Goal: Task Accomplishment & Management: Manage account settings

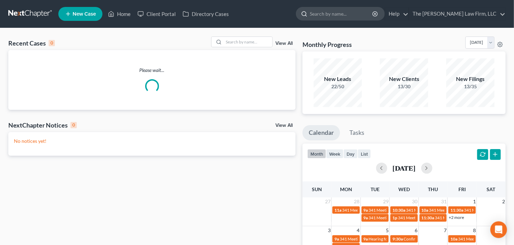
click at [356, 10] on input "search" at bounding box center [342, 13] width 64 height 13
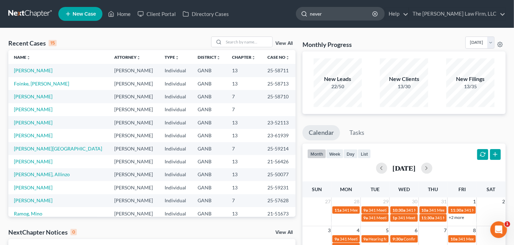
type input "[PERSON_NAME]"
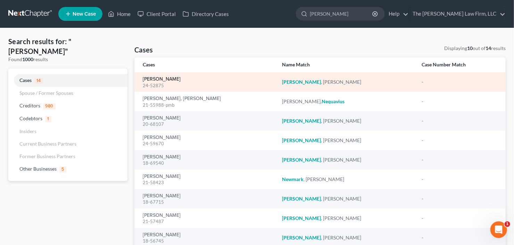
click at [158, 79] on link "[PERSON_NAME]" at bounding box center [162, 79] width 38 height 5
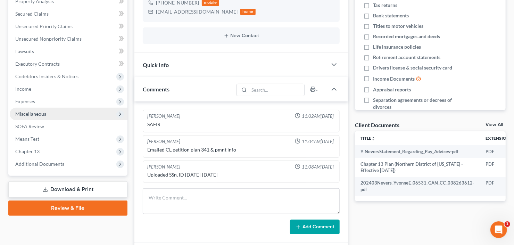
scroll to position [167, 0]
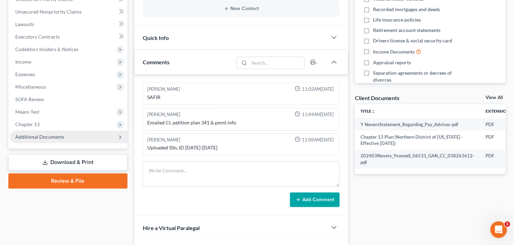
click at [44, 135] on span "Additional Documents" at bounding box center [39, 137] width 49 height 6
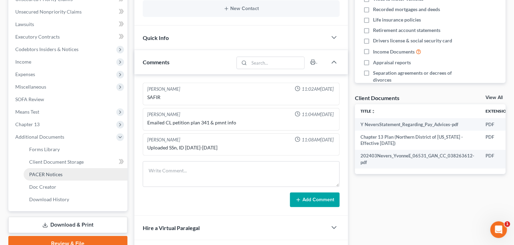
click at [49, 175] on span "PACER Notices" at bounding box center [45, 174] width 33 height 6
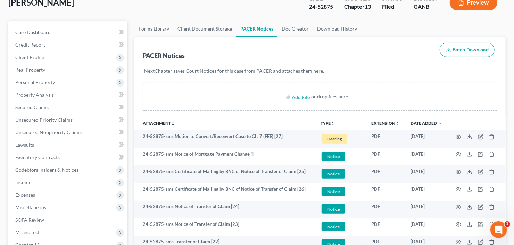
scroll to position [83, 0]
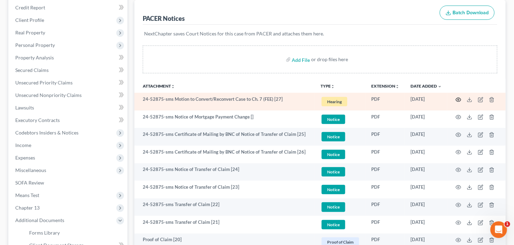
click at [458, 97] on icon "button" at bounding box center [459, 100] width 6 height 6
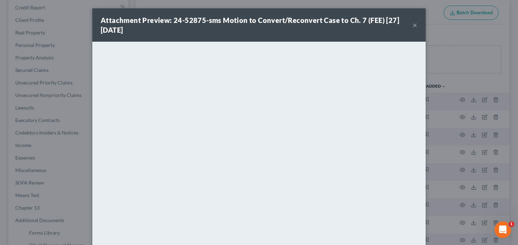
click at [413, 25] on button "×" at bounding box center [415, 25] width 5 height 8
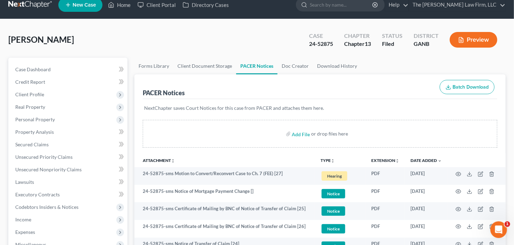
scroll to position [0, 0]
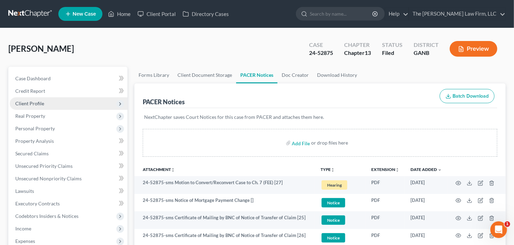
click at [64, 103] on span "Client Profile" at bounding box center [69, 103] width 118 height 13
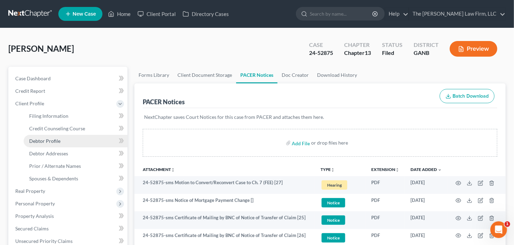
click at [50, 140] on span "Debtor Profile" at bounding box center [44, 141] width 31 height 6
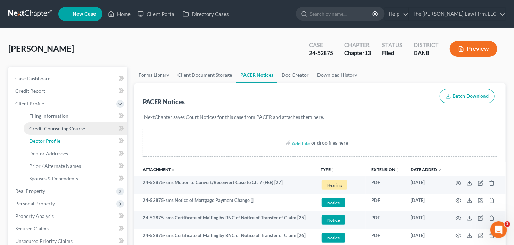
select select "0"
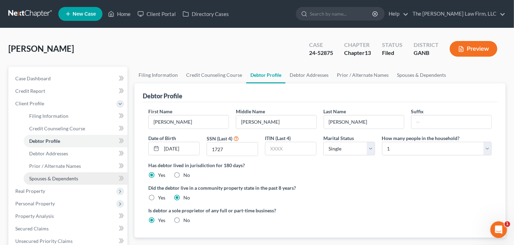
click at [42, 178] on span "Spouses & Dependents" at bounding box center [53, 178] width 49 height 6
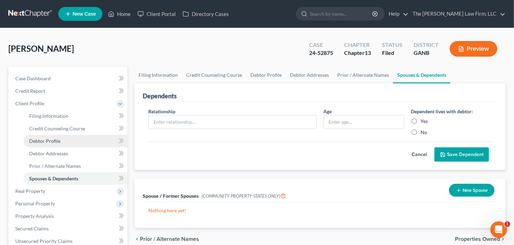
click at [44, 143] on link "Debtor Profile" at bounding box center [76, 141] width 104 height 13
select select "0"
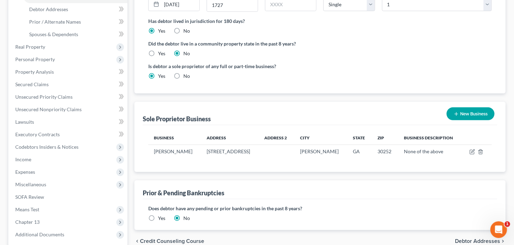
scroll to position [72, 0]
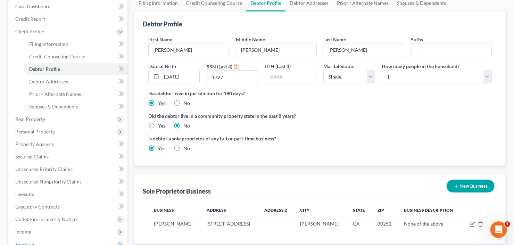
click at [24, 63] on link "Debtor Profile" at bounding box center [76, 69] width 104 height 13
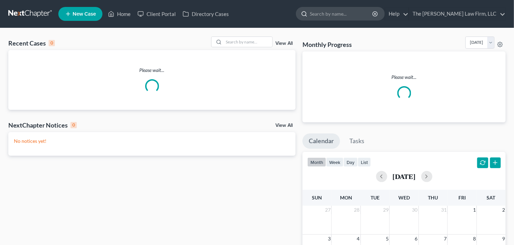
click at [339, 8] on input "search" at bounding box center [342, 13] width 64 height 13
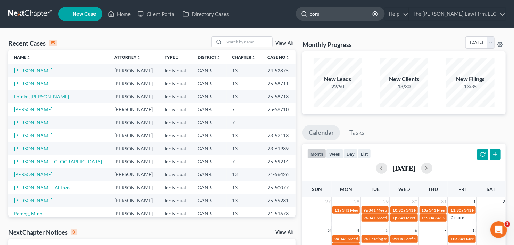
type input "corss"
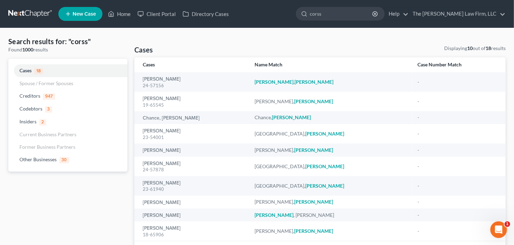
click at [287, 26] on nav "Home New Case Client Portal Directory Cases The Craig Black Law Firm, LLC cb@cr…" at bounding box center [257, 14] width 514 height 28
type input "cross"
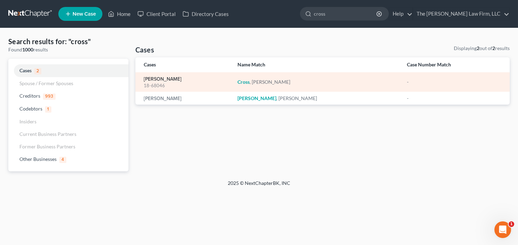
click at [152, 80] on link "Cross, Jennifer" at bounding box center [163, 79] width 38 height 5
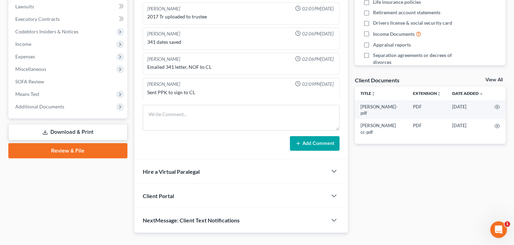
scroll to position [195, 0]
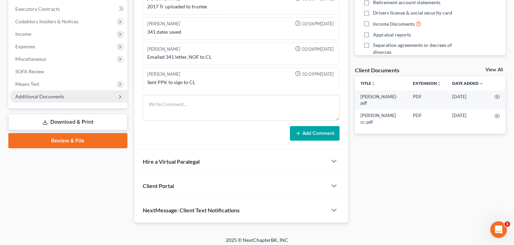
click at [39, 97] on span "Additional Documents" at bounding box center [39, 96] width 49 height 6
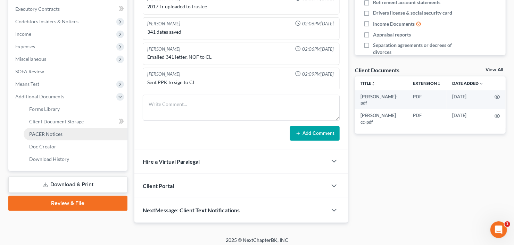
click at [48, 136] on span "PACER Notices" at bounding box center [45, 134] width 33 height 6
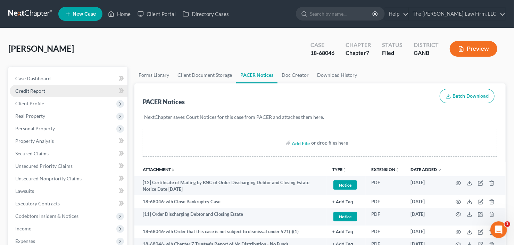
click at [36, 91] on span "Credit Report" at bounding box center [30, 91] width 30 height 6
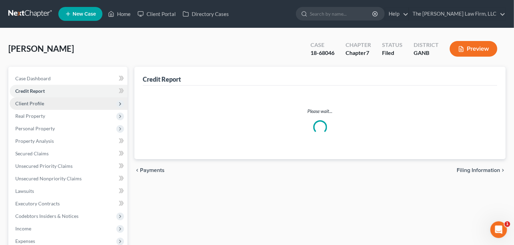
click at [54, 107] on span "Client Profile" at bounding box center [69, 103] width 118 height 13
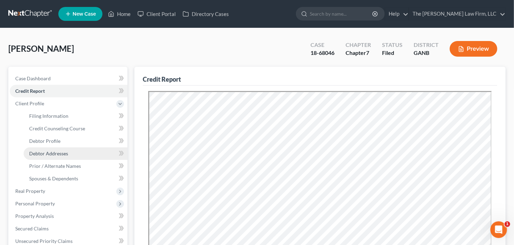
click at [55, 147] on link "Debtor Addresses" at bounding box center [76, 153] width 104 height 13
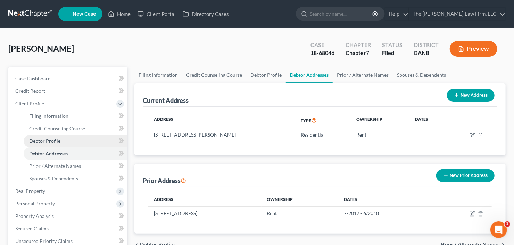
click at [55, 141] on span "Debtor Profile" at bounding box center [44, 141] width 31 height 6
select select "0"
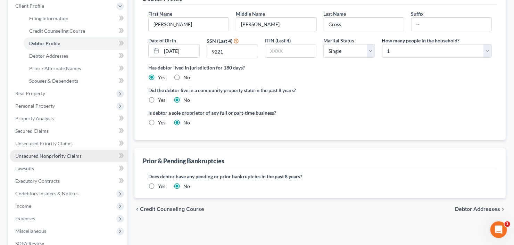
scroll to position [111, 0]
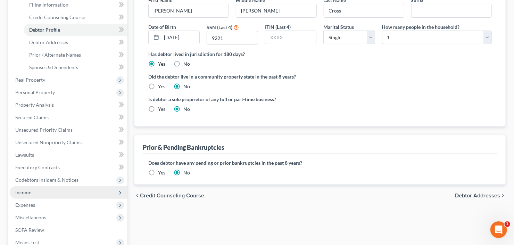
click at [50, 188] on span "Income" at bounding box center [69, 192] width 118 height 13
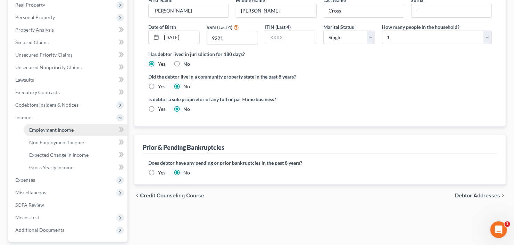
click at [47, 129] on span "Employment Income" at bounding box center [51, 130] width 44 height 6
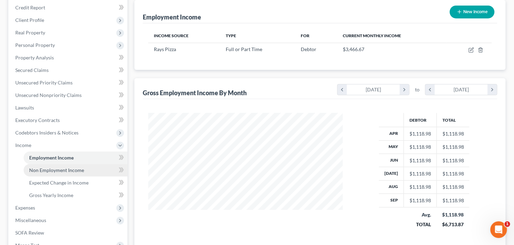
click at [44, 165] on link "Non Employment Income" at bounding box center [76, 170] width 104 height 13
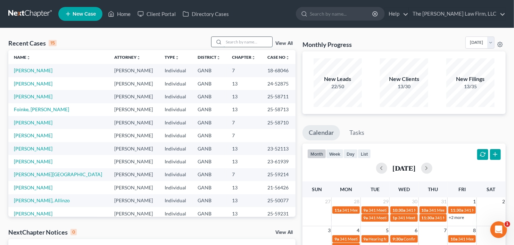
click at [252, 42] on input "search" at bounding box center [248, 42] width 49 height 10
type input "albea"
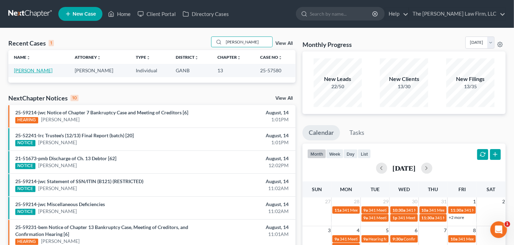
click at [27, 71] on link "Albea, Tenesha" at bounding box center [33, 70] width 39 height 6
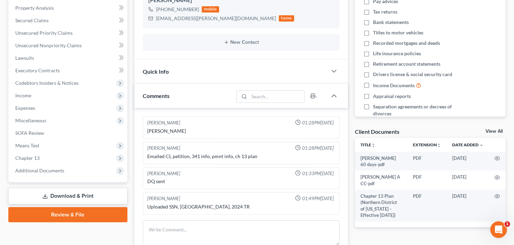
scroll to position [167, 0]
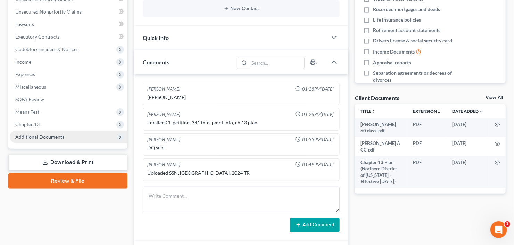
click at [43, 137] on span "Additional Documents" at bounding box center [39, 137] width 49 height 6
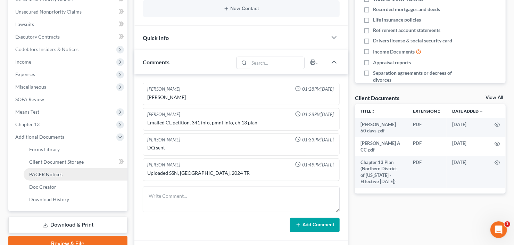
click at [69, 173] on link "PACER Notices" at bounding box center [76, 174] width 104 height 13
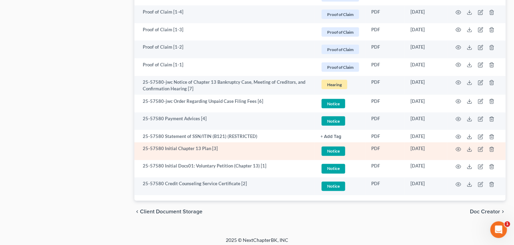
scroll to position [519, 0]
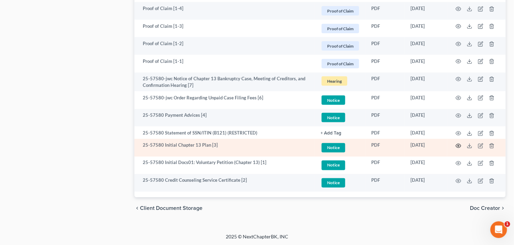
click at [458, 144] on icon "button" at bounding box center [459, 146] width 6 height 6
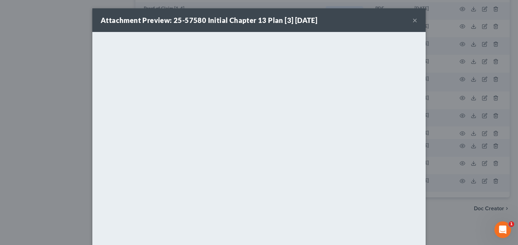
click at [413, 19] on button "×" at bounding box center [415, 20] width 5 height 8
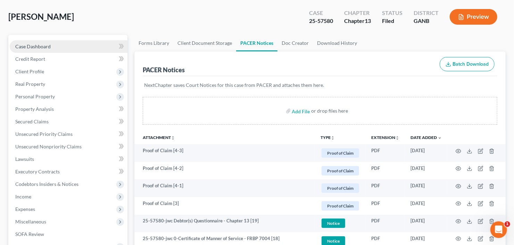
scroll to position [0, 0]
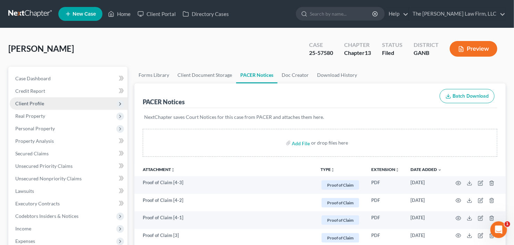
click at [29, 104] on span "Client Profile" at bounding box center [29, 103] width 29 height 6
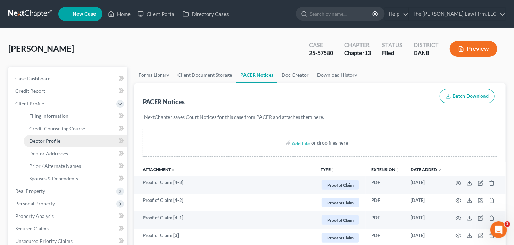
click at [39, 141] on span "Debtor Profile" at bounding box center [44, 141] width 31 height 6
select select "0"
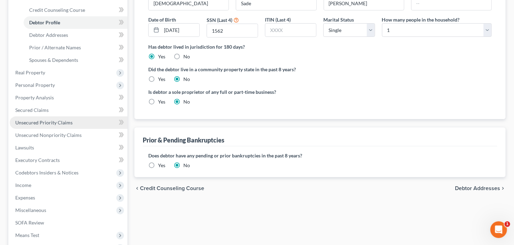
scroll to position [139, 0]
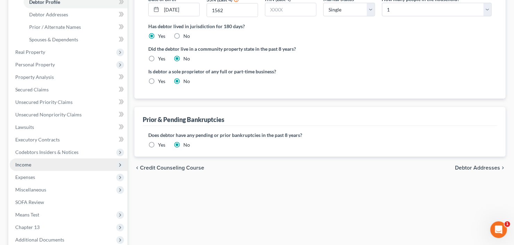
click at [52, 165] on span "Income" at bounding box center [69, 164] width 118 height 13
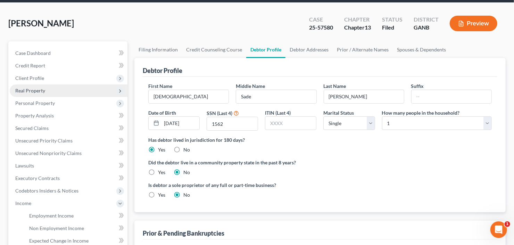
scroll to position [0, 0]
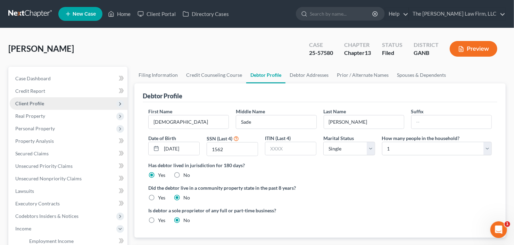
click at [46, 101] on span "Client Profile" at bounding box center [69, 103] width 118 height 13
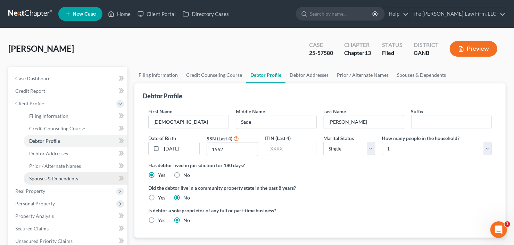
click at [47, 178] on span "Spouses & Dependents" at bounding box center [53, 178] width 49 height 6
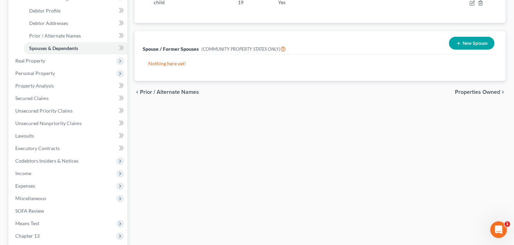
scroll to position [139, 0]
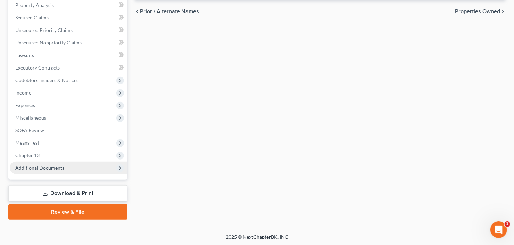
click at [42, 172] on span "Additional Documents" at bounding box center [69, 168] width 118 height 13
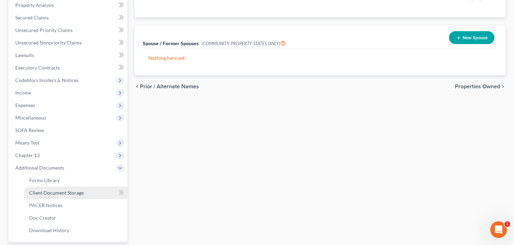
click at [44, 194] on span "Client Document Storage" at bounding box center [56, 193] width 55 height 6
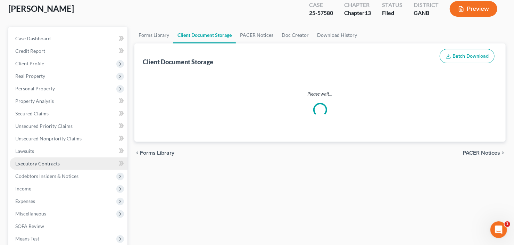
select select "0"
select select "5"
select select "35"
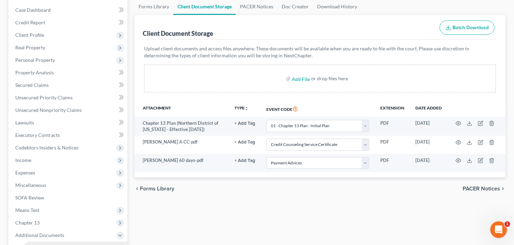
scroll to position [139, 0]
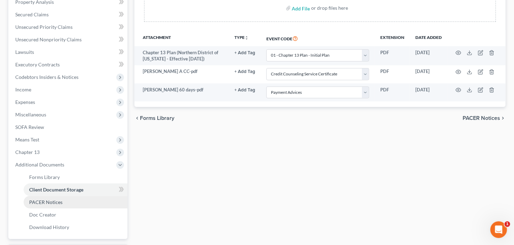
click at [53, 203] on span "PACER Notices" at bounding box center [45, 202] width 33 height 6
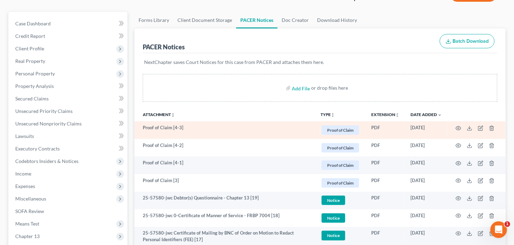
scroll to position [56, 0]
click at [456, 126] on icon "button" at bounding box center [458, 127] width 5 height 4
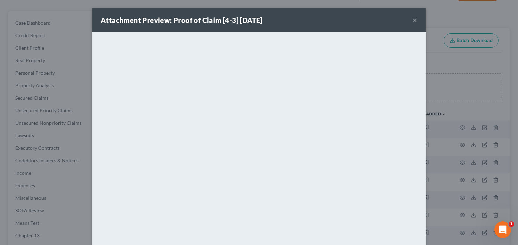
click at [413, 18] on button "×" at bounding box center [415, 20] width 5 height 8
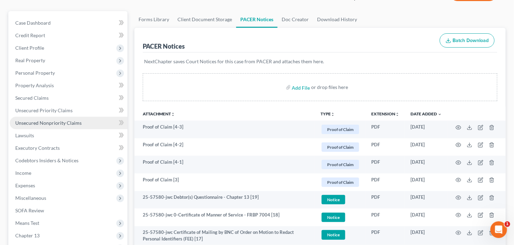
click at [54, 121] on span "Unsecured Nonpriority Claims" at bounding box center [48, 123] width 66 height 6
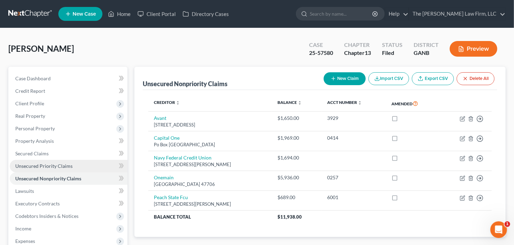
click at [54, 165] on span "Unsecured Priority Claims" at bounding box center [43, 166] width 57 height 6
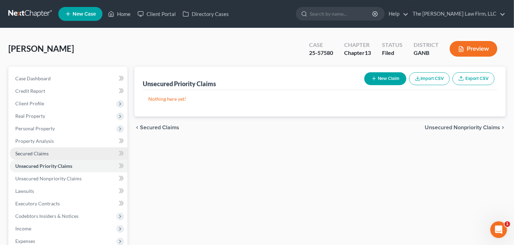
click at [27, 154] on span "Secured Claims" at bounding box center [31, 153] width 33 height 6
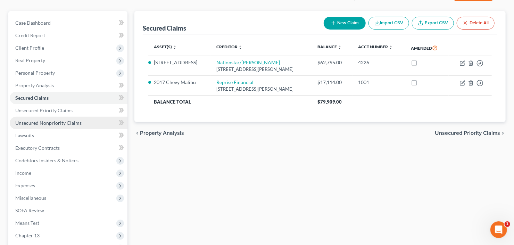
click at [54, 124] on span "Unsecured Nonpriority Claims" at bounding box center [48, 123] width 66 height 6
